Goal: Check status

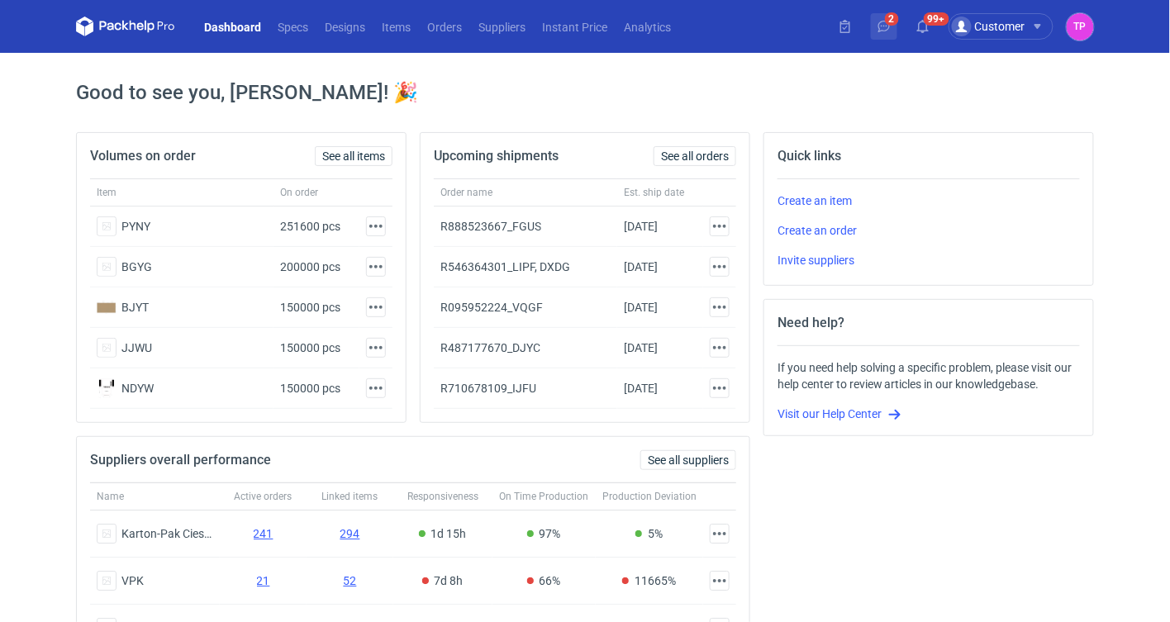
click at [888, 24] on icon at bounding box center [884, 26] width 13 height 13
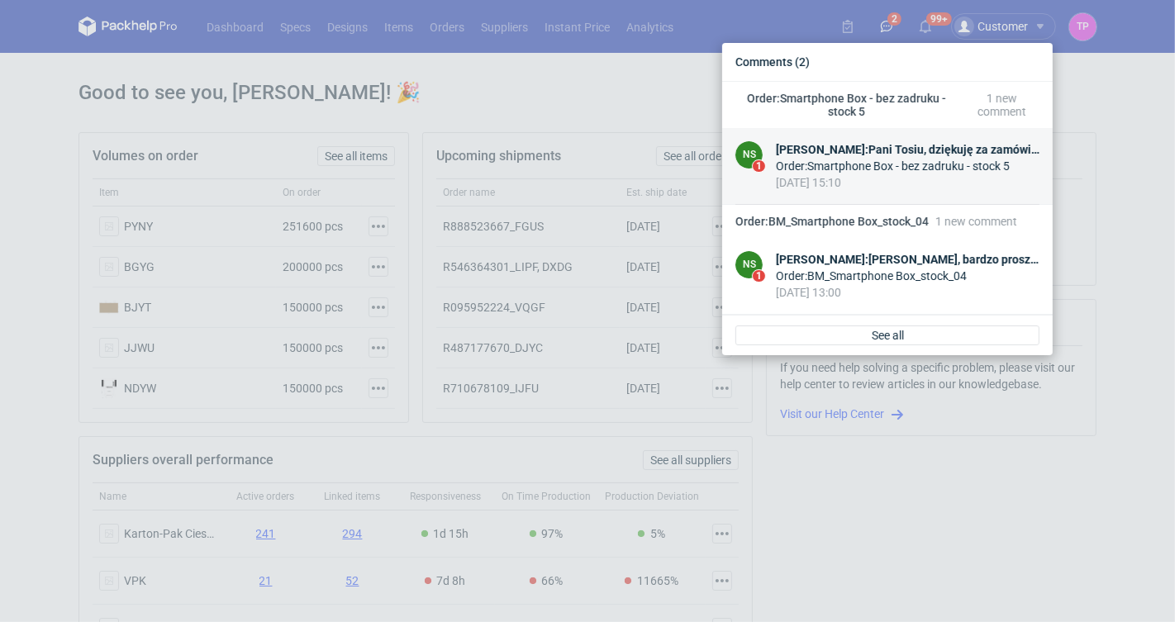
click at [951, 160] on div "Order : Smartphone Box - bez zadruku - stock 5" at bounding box center [908, 166] width 264 height 17
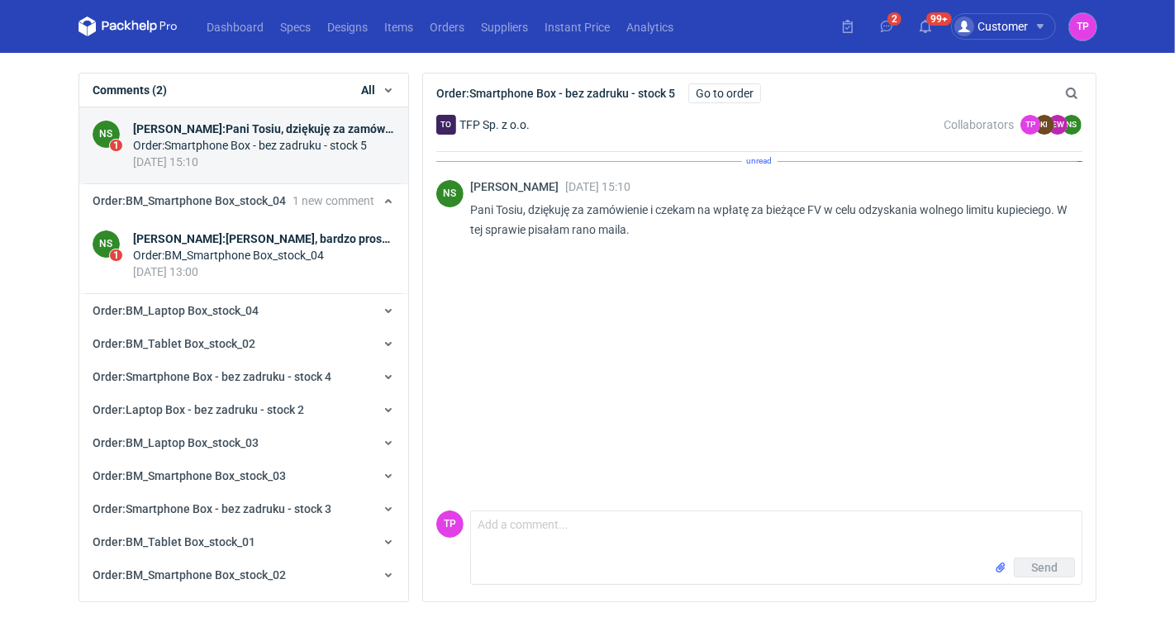
scroll to position [66, 0]
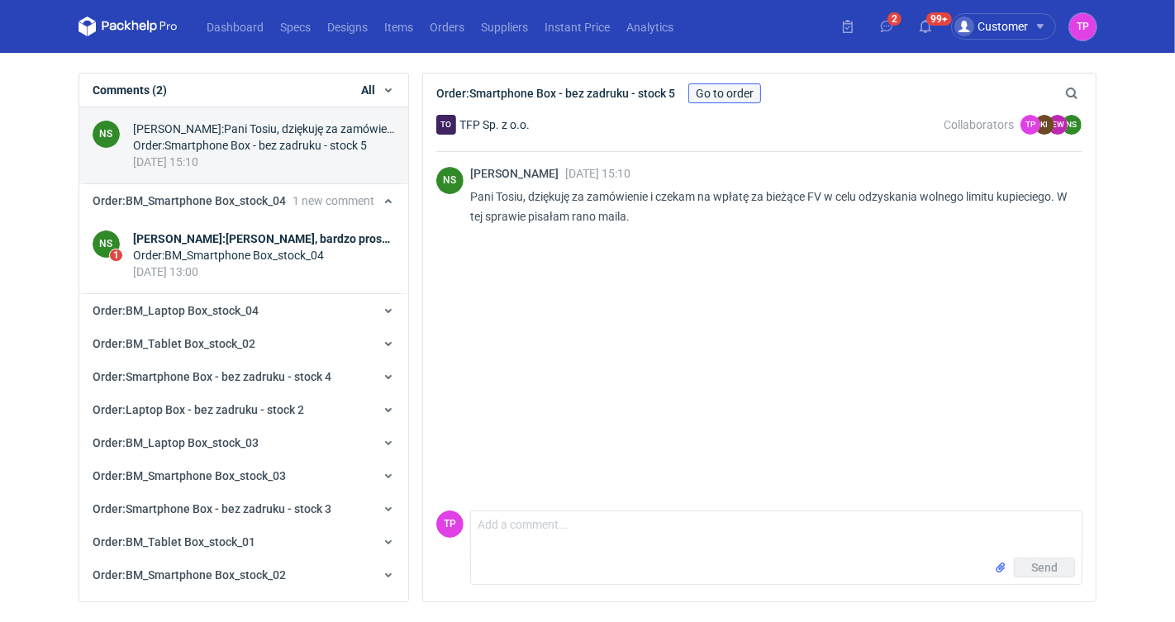
click at [717, 91] on link "Go to order" at bounding box center [725, 93] width 73 height 20
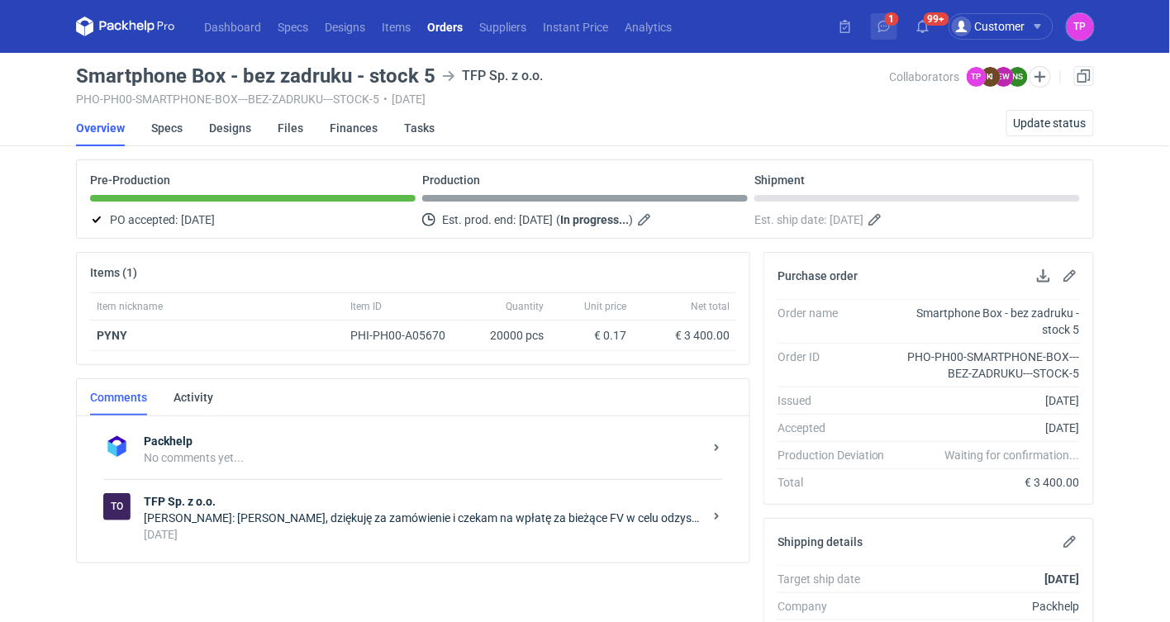
click at [888, 34] on button "1" at bounding box center [884, 26] width 26 height 26
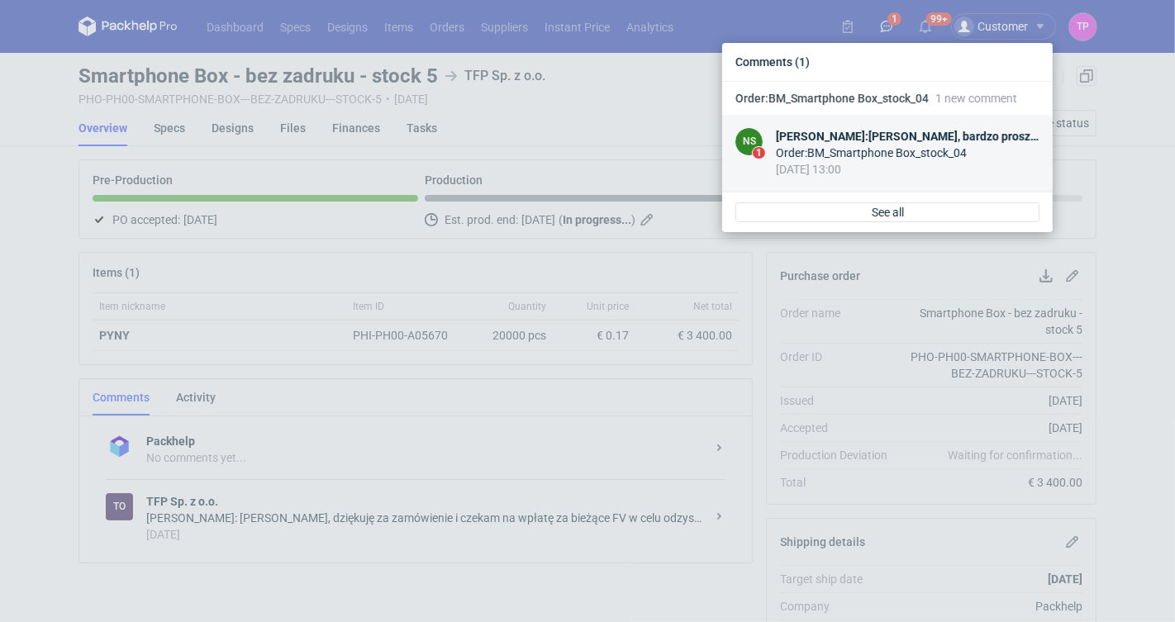
click at [879, 154] on div "Order : BM_Smartphone Box_stock_04" at bounding box center [908, 153] width 264 height 17
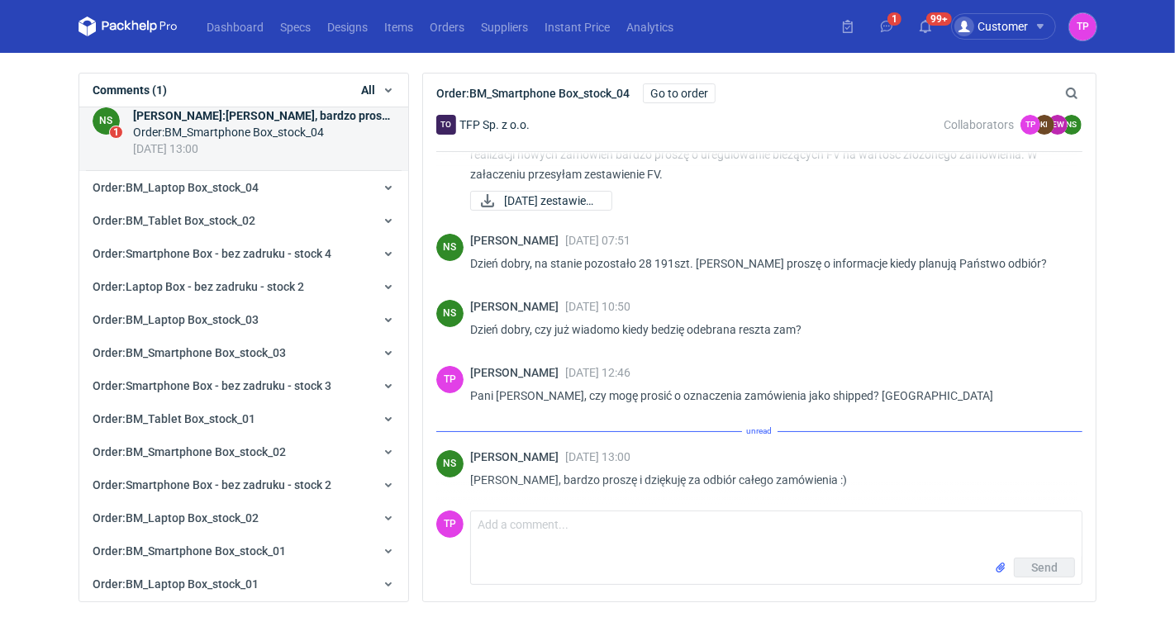
scroll to position [44, 0]
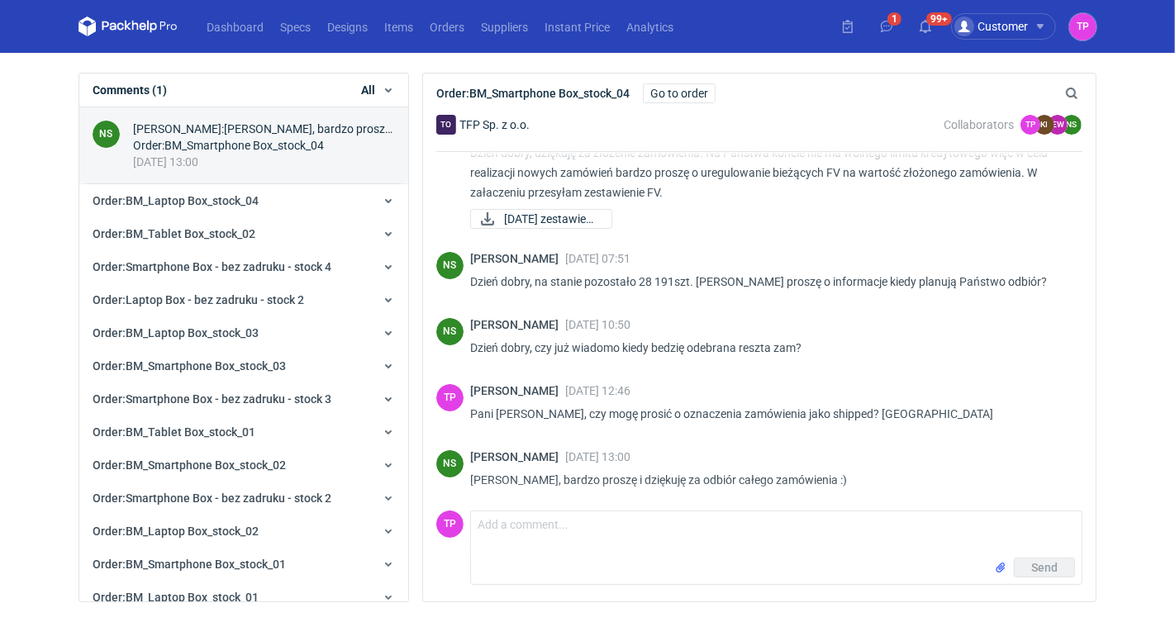
click at [889, 40] on div "1 99+ Customer Work as Customer Supplier TP Tosia Płotek [EMAIL_ADDRESS][DOMAIN…" at bounding box center [966, 26] width 262 height 27
click at [886, 27] on icon at bounding box center [886, 26] width 13 height 13
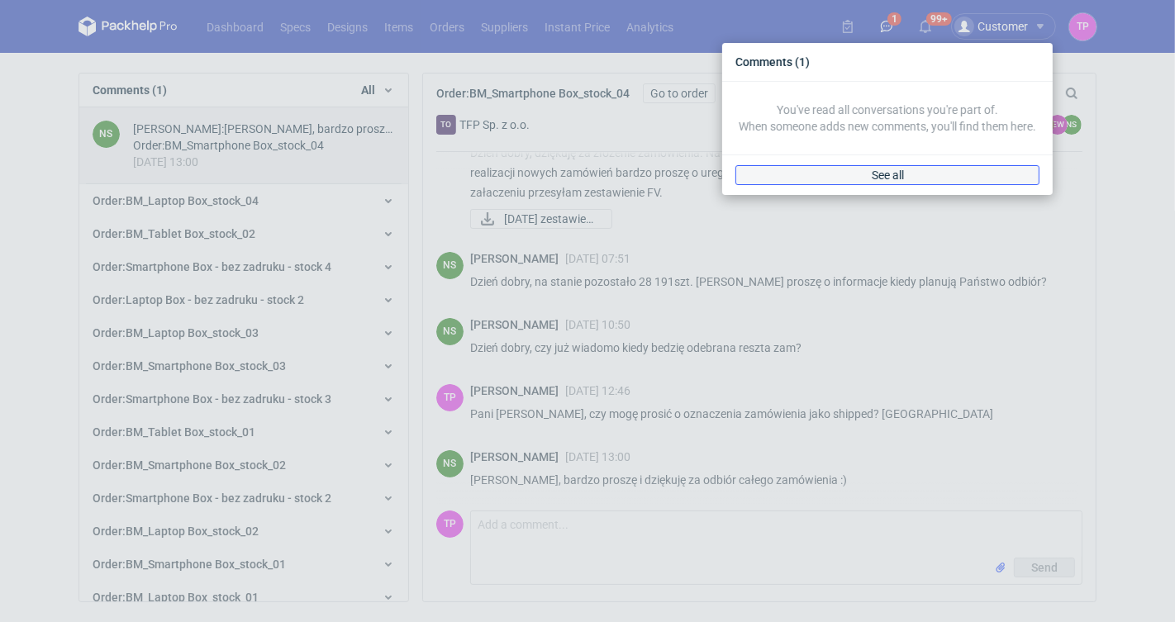
click at [913, 172] on link "See all" at bounding box center [888, 175] width 304 height 20
